Goal: Communication & Community: Answer question/provide support

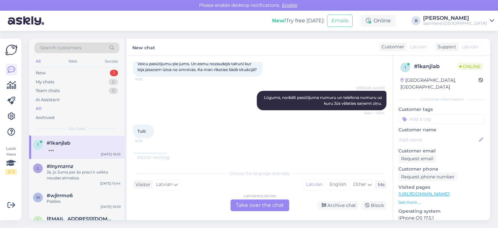
scroll to position [127, 0]
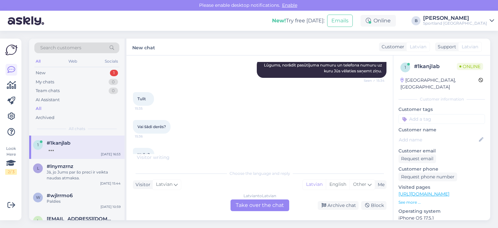
click at [160, 129] on div "Vai šādi derēs? 15:36" at bounding box center [152, 127] width 38 height 14
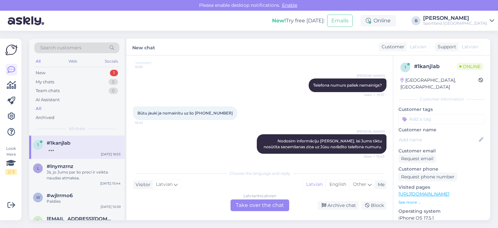
scroll to position [348, 0]
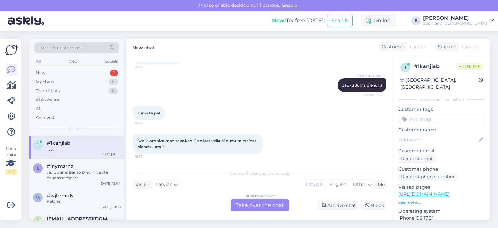
click at [272, 206] on div "Latvian to Latvian Take over the chat" at bounding box center [260, 206] width 59 height 12
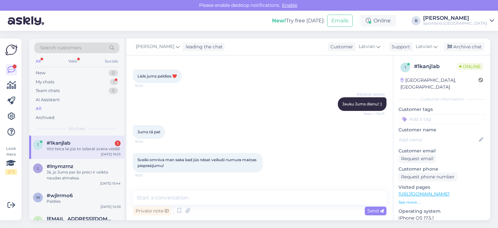
scroll to position [352, 0]
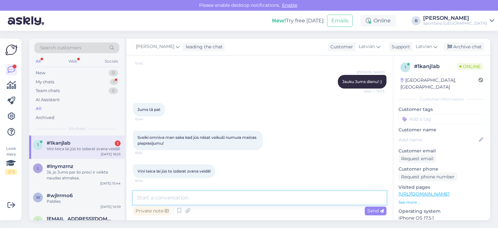
click at [236, 198] on textarea at bounding box center [260, 198] width 254 height 14
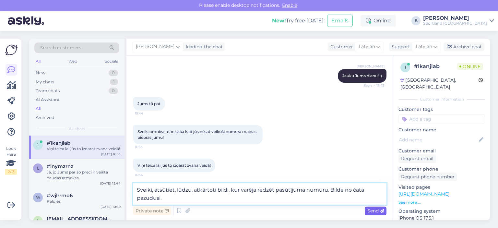
type textarea "Sveiki, atsūtiet, lūdzu, atkārtoti bildi, kur varēja redzēt pasūtījuma numuru. …"
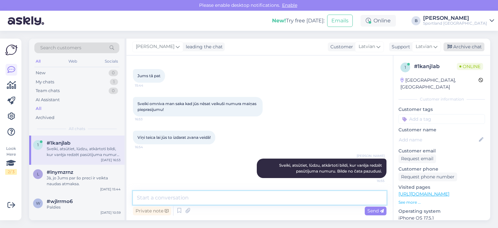
scroll to position [426, 0]
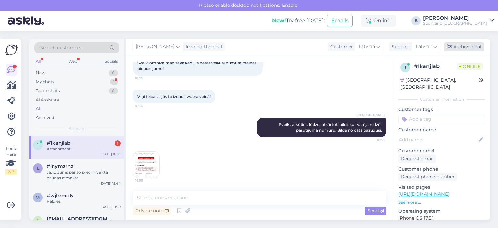
click at [451, 46] on icon at bounding box center [450, 47] width 5 height 5
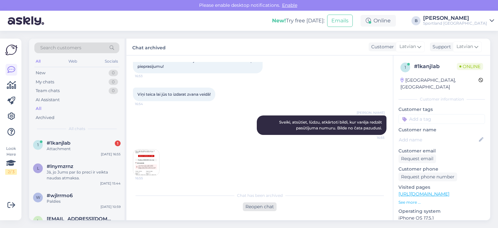
click at [265, 209] on div "Reopen chat" at bounding box center [260, 206] width 34 height 9
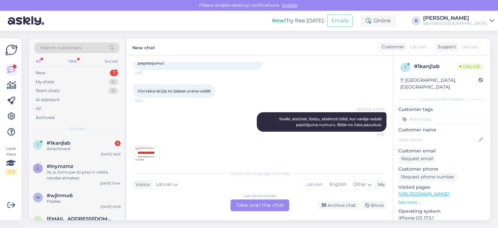
click at [265, 207] on div "Latvian to Latvian Take over the chat" at bounding box center [260, 206] width 59 height 12
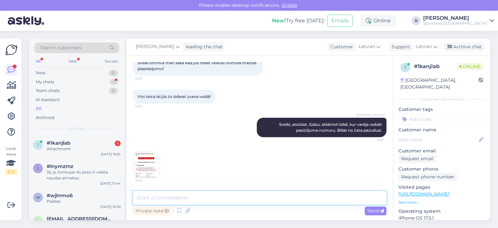
click at [253, 199] on textarea at bounding box center [260, 198] width 254 height 14
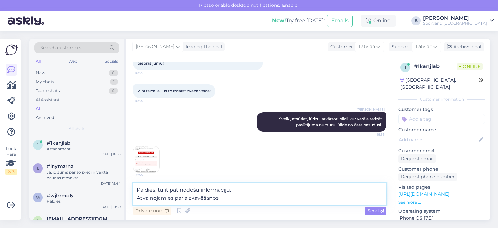
type textarea "Paldies, tulīt pat nodošu informāciju. Atvainojamies par aizkavēšanos!"
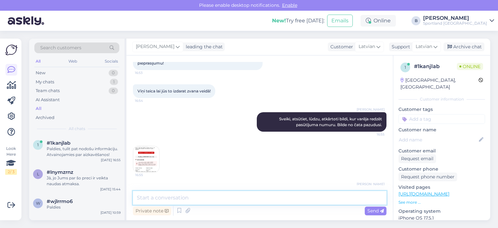
scroll to position [460, 0]
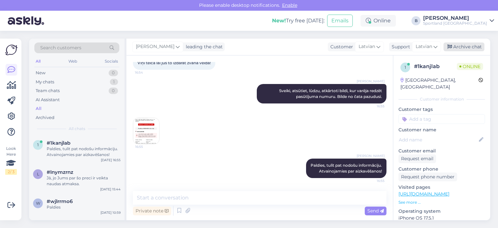
click at [459, 49] on div "Archive chat" at bounding box center [464, 46] width 41 height 9
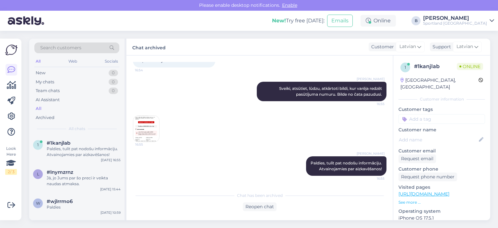
click at [143, 134] on img at bounding box center [146, 129] width 26 height 26
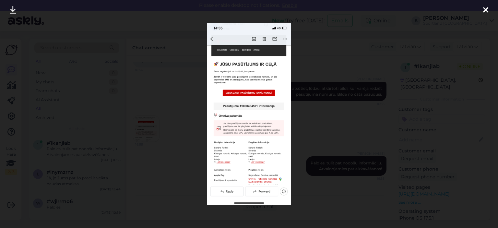
click at [143, 134] on div at bounding box center [249, 114] width 498 height 228
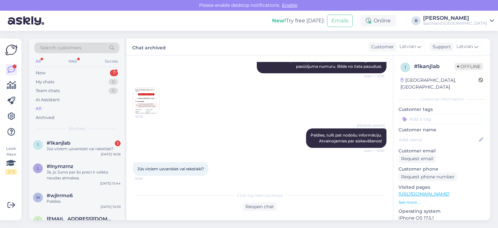
scroll to position [490, 0]
click at [261, 206] on div "Reopen chat" at bounding box center [260, 206] width 34 height 9
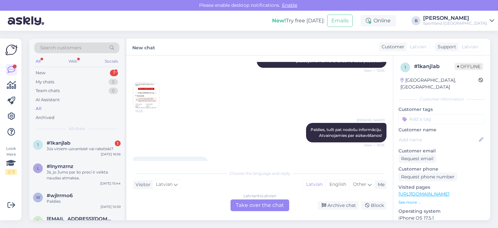
click at [261, 206] on div "Latvian to Latvian Take over the chat" at bounding box center [260, 206] width 59 height 12
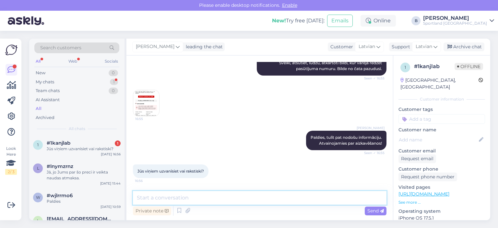
click at [259, 201] on textarea at bounding box center [260, 198] width 254 height 14
type textarea "Nosūtījām viņiem e-pastu."
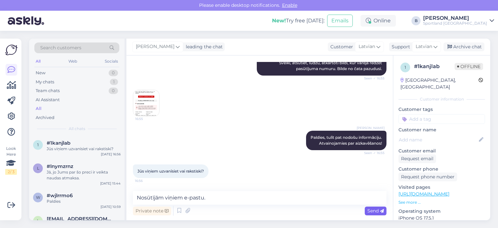
click at [375, 210] on span "Send" at bounding box center [376, 211] width 17 height 6
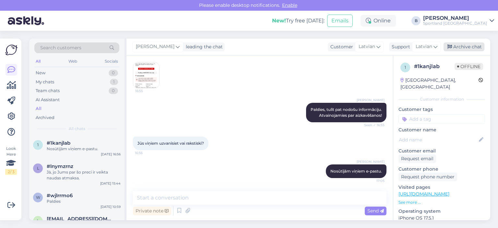
click at [471, 44] on div "Archive chat" at bounding box center [464, 46] width 41 height 9
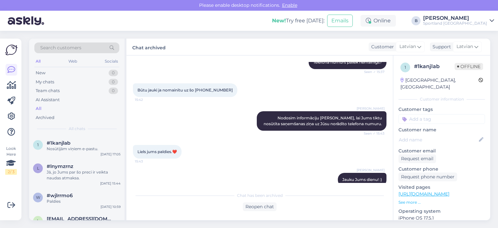
scroll to position [224, 0]
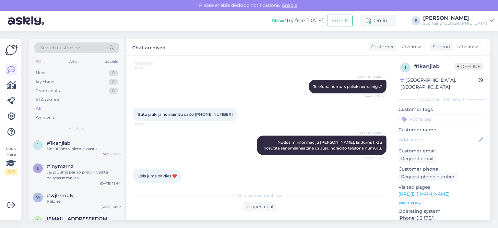
drag, startPoint x: 227, startPoint y: 119, endPoint x: 196, endPoint y: 120, distance: 31.5
click at [196, 120] on div "Būtu jauki ja nomainītu uz šo [PHONE_NUMBER]:42" at bounding box center [185, 115] width 104 height 14
copy span "[PHONE_NUMBER]"
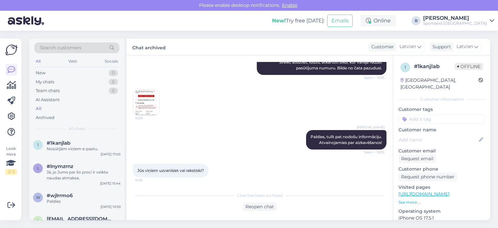
scroll to position [518, 0]
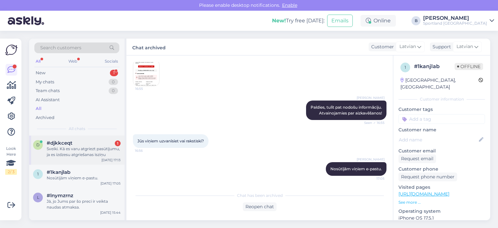
click at [82, 148] on div "Sveiki. Kā es varu atgriezt pasūtījumu, ja es izdzesu atgriešanas īsziņu" at bounding box center [84, 152] width 74 height 12
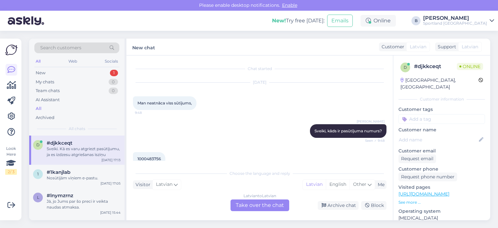
scroll to position [261, 0]
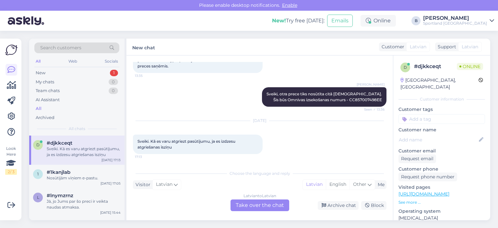
click at [264, 206] on div "Latvian to Latvian Take over the chat" at bounding box center [260, 206] width 59 height 12
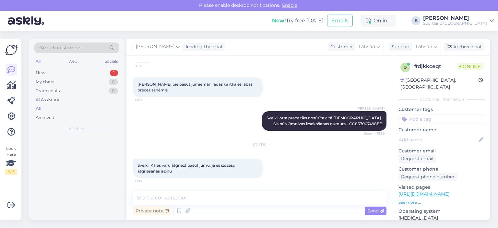
scroll to position [237, 0]
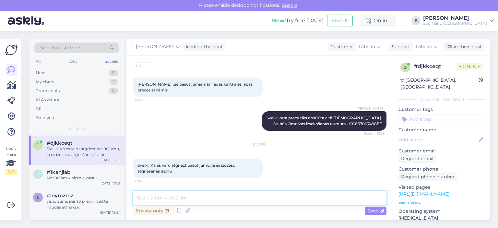
click at [267, 198] on textarea at bounding box center [260, 198] width 254 height 14
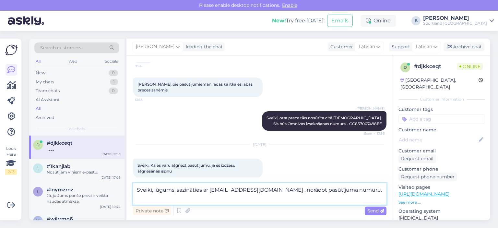
scroll to position [245, 0]
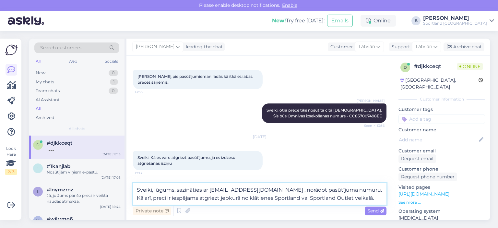
drag, startPoint x: 369, startPoint y: 189, endPoint x: 153, endPoint y: 192, distance: 215.1
click at [153, 192] on textarea "Sveiki, lūgums, sazināties ar [EMAIL_ADDRESS][DOMAIN_NAME] , norādot pasūtījuma…" at bounding box center [260, 193] width 254 height 21
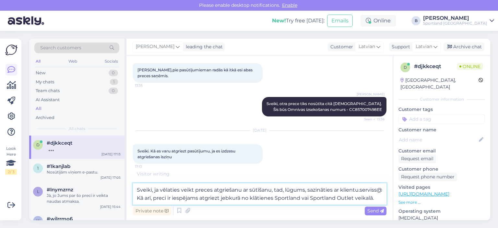
scroll to position [260, 0]
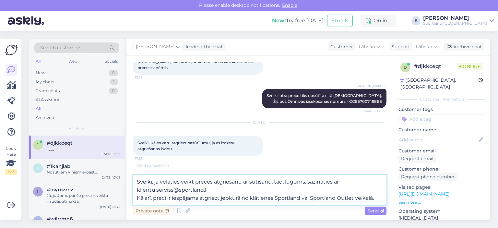
type textarea "Sveiki, ja vēlaties veikt preces atgriešanu ar sūtīšanu, tad, lūgums, sazinātie…"
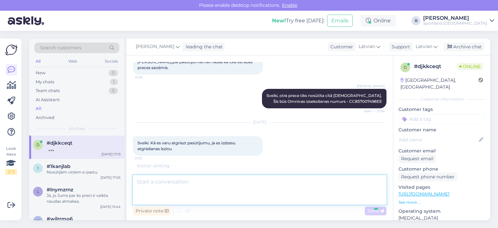
scroll to position [283, 0]
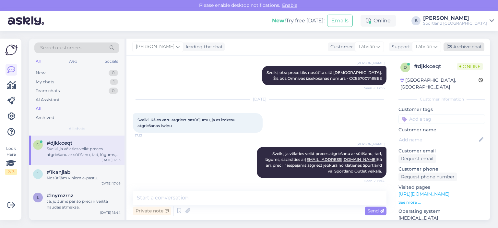
click at [460, 47] on div "Archive chat" at bounding box center [464, 46] width 41 height 9
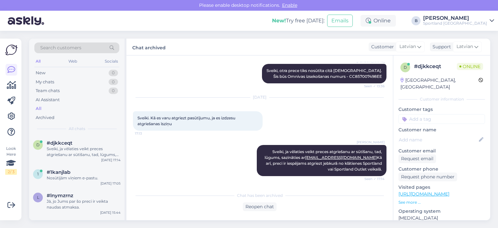
scroll to position [319, 0]
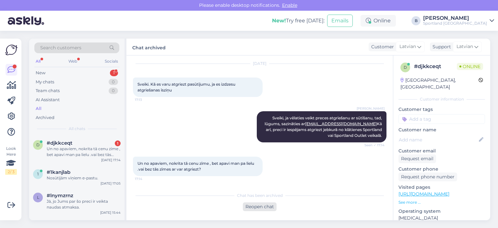
click at [257, 211] on div "Reopen chat" at bounding box center [260, 206] width 34 height 9
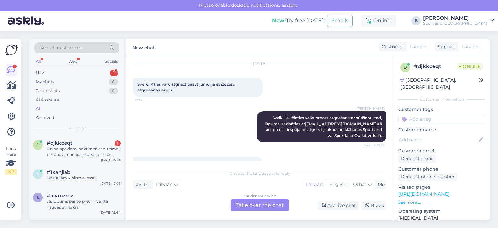
click at [259, 206] on div "Latvian to Latvian Take over the chat" at bounding box center [260, 206] width 59 height 12
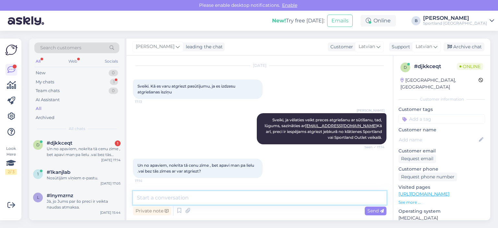
click at [260, 204] on textarea at bounding box center [260, 198] width 254 height 14
type textarea "Jā, var atgriezt."
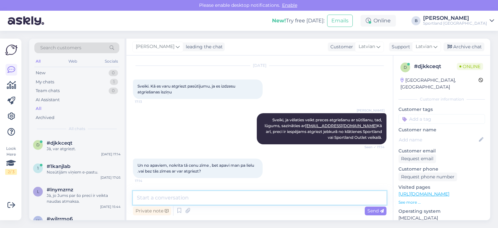
scroll to position [345, 0]
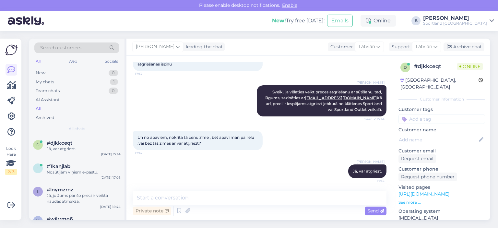
click at [451, 41] on div "[PERSON_NAME] leading the chat Customer Latvian Support Latvian Arabic Belarusi…" at bounding box center [309, 47] width 364 height 17
drag, startPoint x: 453, startPoint y: 45, endPoint x: 433, endPoint y: 47, distance: 19.9
click at [454, 45] on div "Archive chat" at bounding box center [464, 46] width 41 height 9
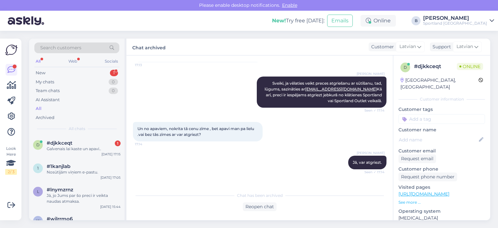
scroll to position [374, 0]
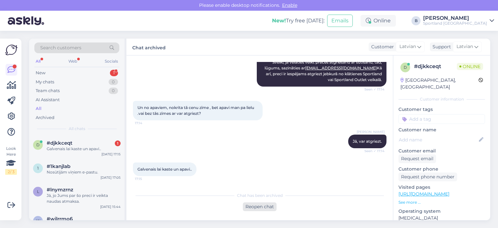
click at [266, 208] on div "Reopen chat" at bounding box center [260, 206] width 34 height 9
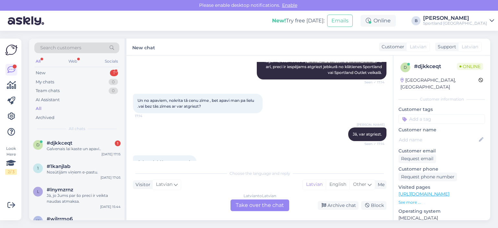
click at [265, 201] on div "Latvian to Latvian Take over the chat" at bounding box center [260, 206] width 59 height 12
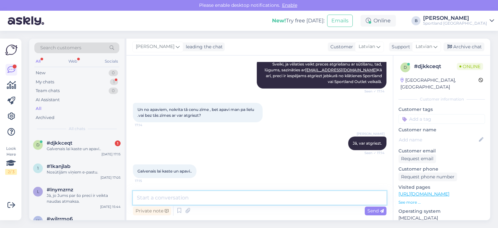
click at [265, 201] on textarea at bounding box center [260, 198] width 254 height 14
type textarea "Jā. :)"
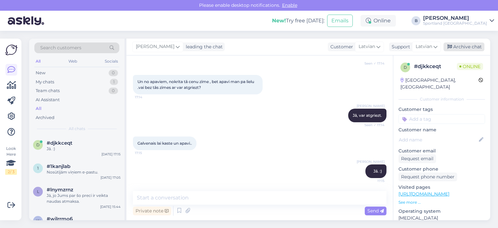
click at [463, 48] on div "Archive chat" at bounding box center [464, 46] width 41 height 9
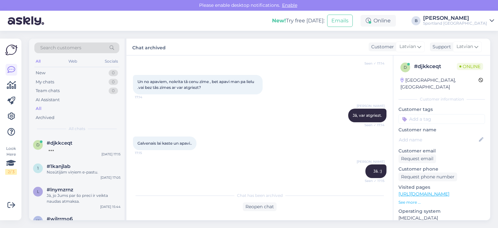
scroll to position [430, 0]
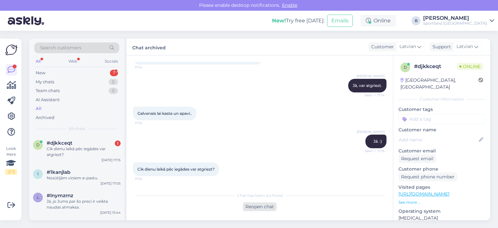
click at [261, 204] on div "Reopen chat" at bounding box center [260, 206] width 34 height 9
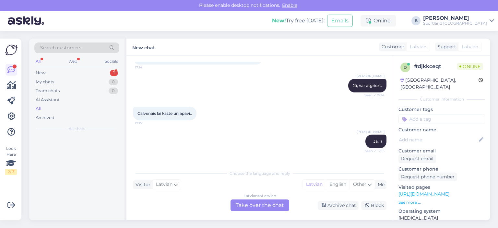
click at [262, 204] on div "Latvian to Latvian Take over the chat" at bounding box center [260, 206] width 59 height 12
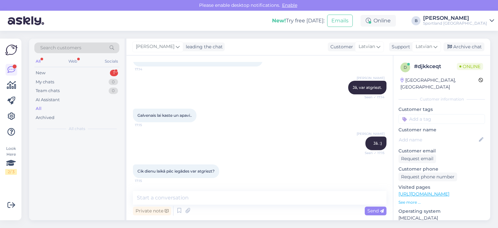
scroll to position [428, 0]
click at [263, 200] on textarea at bounding box center [260, 198] width 254 height 14
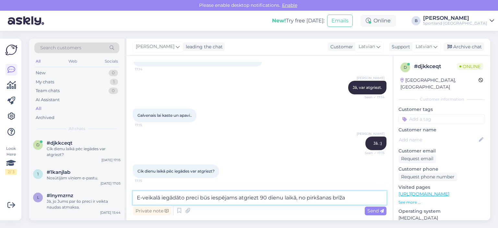
type textarea "E-veikalā iegādāto preci būs iespējams atgriezt 90 dienu laikā, no pirkšanas br…"
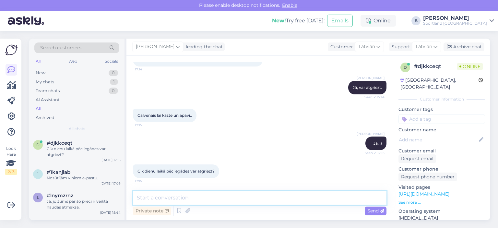
scroll to position [462, 0]
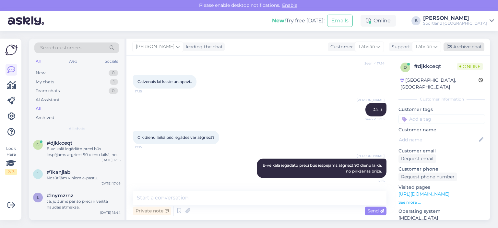
click at [458, 46] on div "Archive chat" at bounding box center [464, 46] width 41 height 9
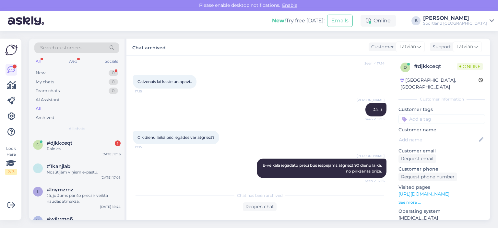
scroll to position [492, 0]
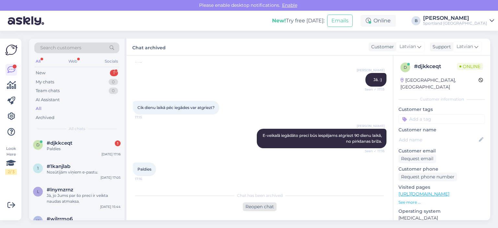
click at [268, 206] on div "Reopen chat" at bounding box center [260, 206] width 34 height 9
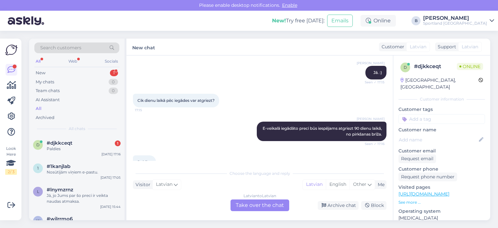
click at [268, 206] on div "Latvian to Latvian Take over the chat" at bounding box center [260, 206] width 59 height 12
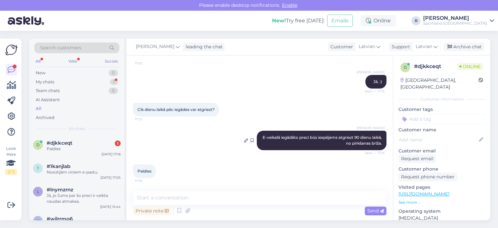
scroll to position [490, 0]
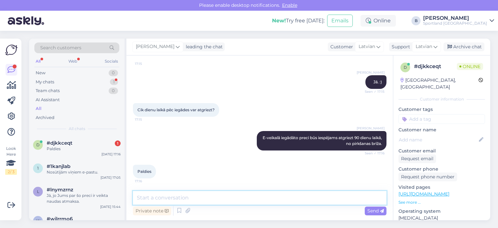
click at [234, 200] on textarea at bounding box center [260, 198] width 254 height 14
click at [88, 145] on div "#djkkceqt 1" at bounding box center [84, 143] width 74 height 6
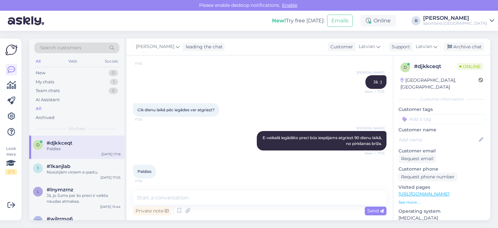
scroll to position [490, 0]
click at [463, 45] on div "Archive chat" at bounding box center [464, 46] width 41 height 9
